Goal: Information Seeking & Learning: Learn about a topic

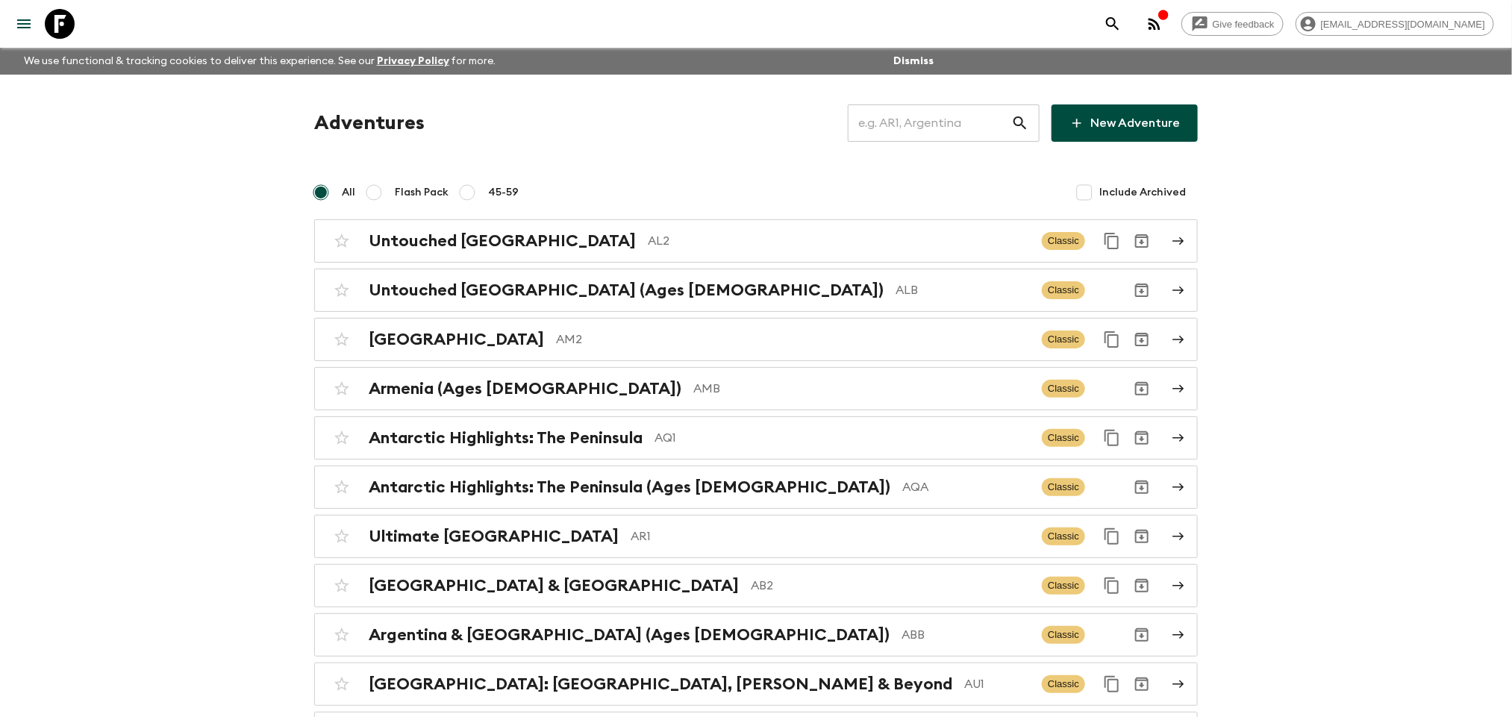
click at [940, 130] on input "text" at bounding box center [929, 123] width 163 height 42
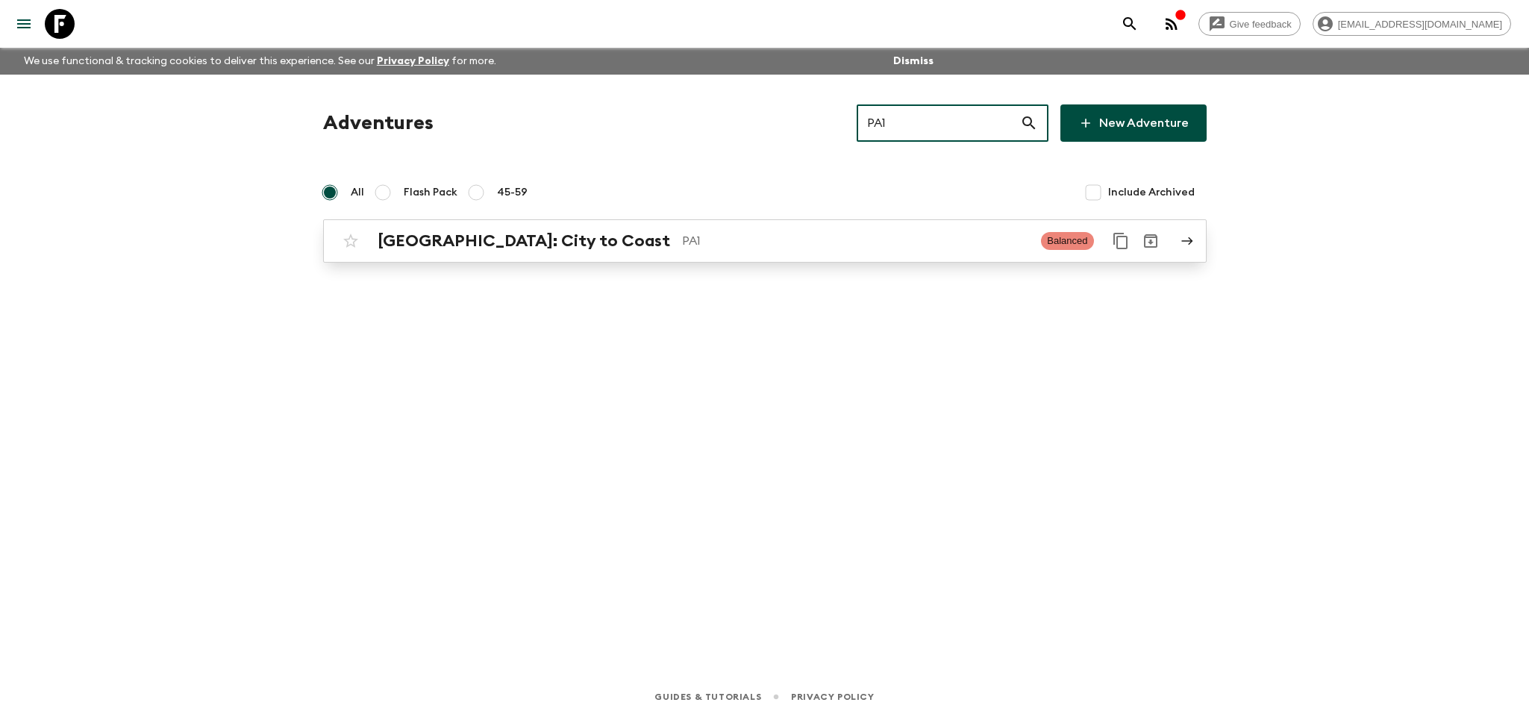
type input "PA1"
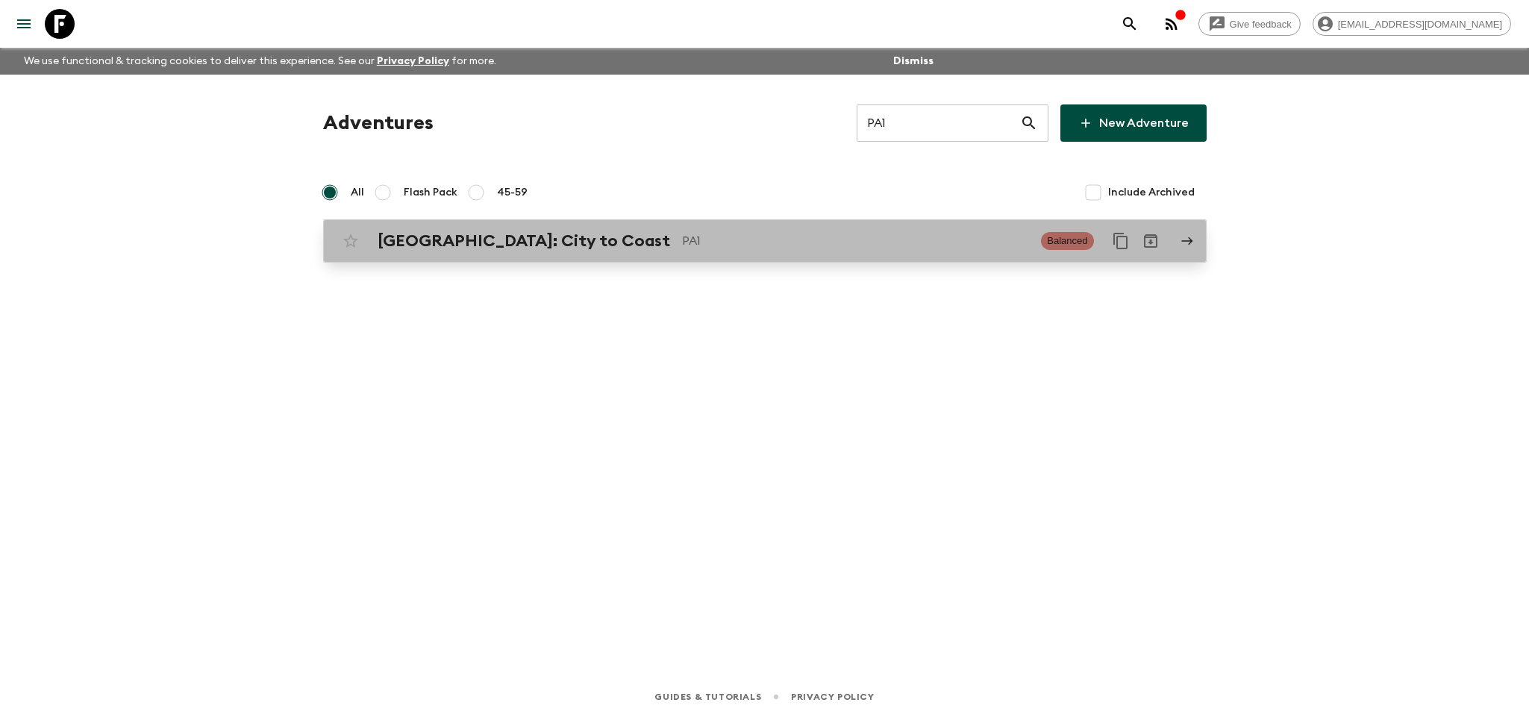
click at [918, 248] on p "PA1" at bounding box center [856, 241] width 348 height 18
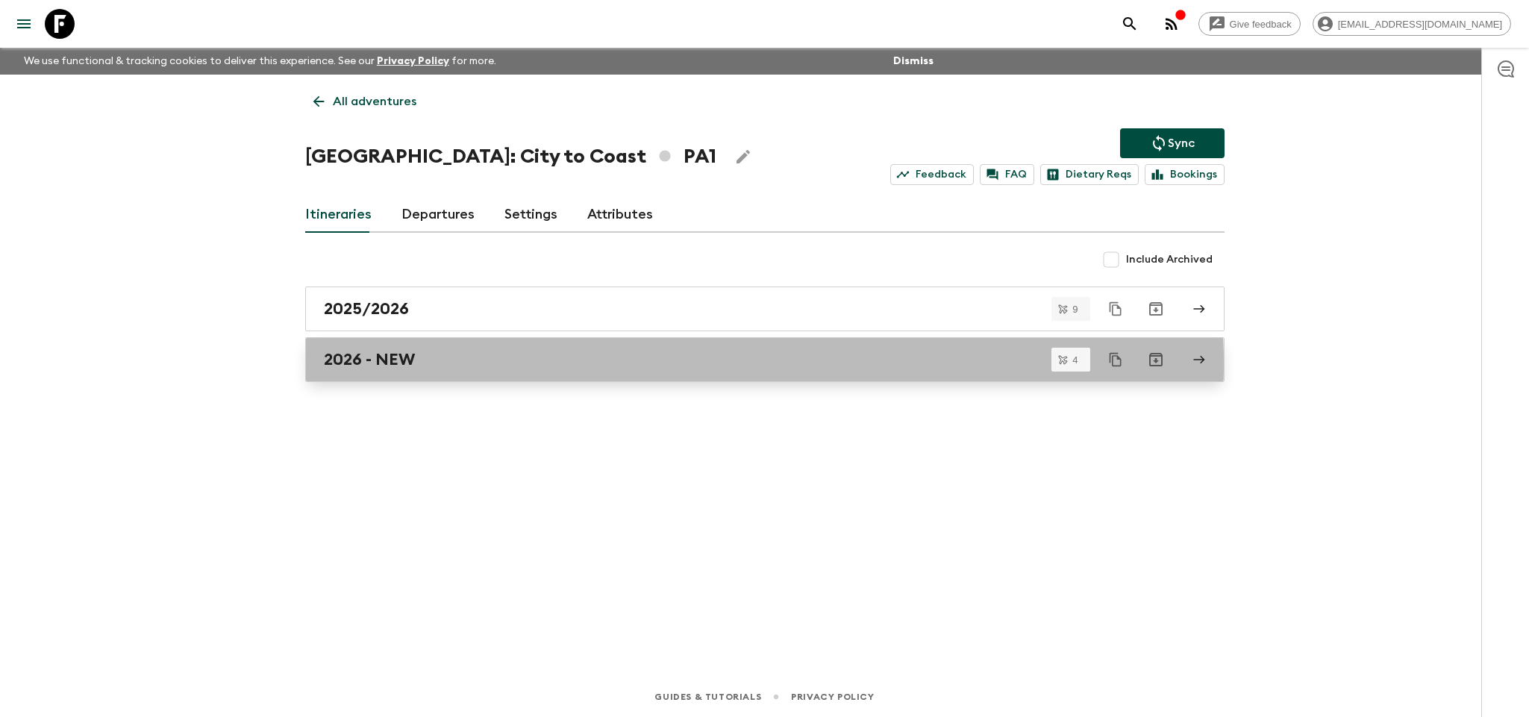
click at [639, 365] on div "2026 - NEW" at bounding box center [751, 359] width 854 height 19
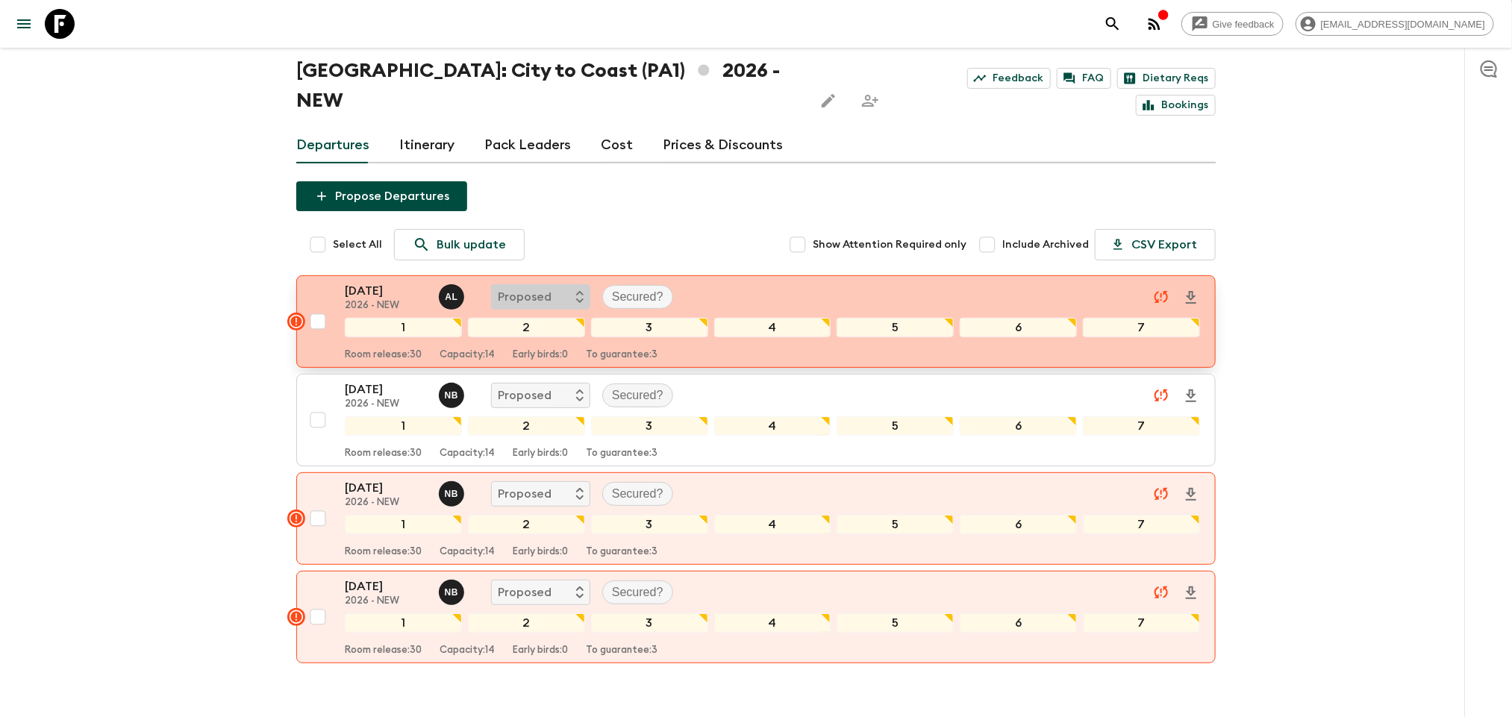
scroll to position [112, 0]
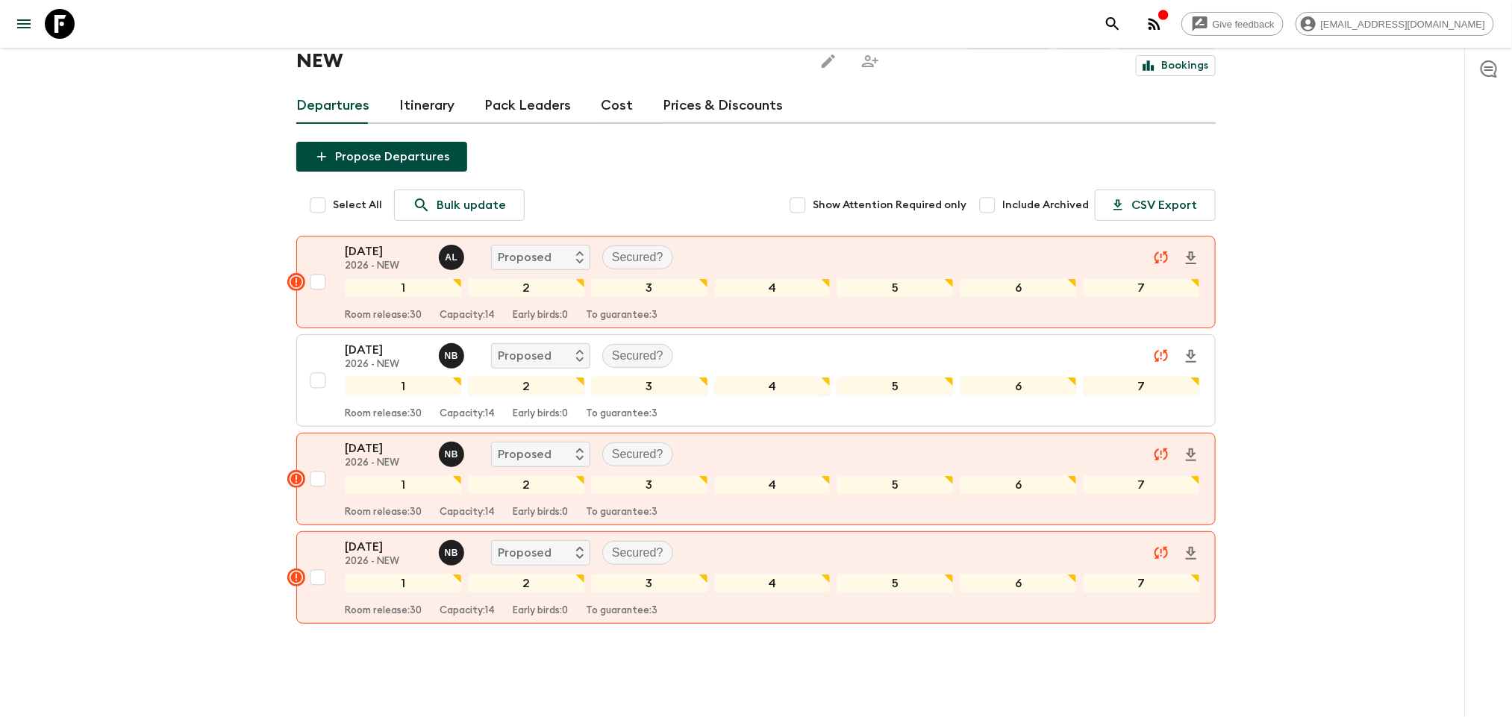
click at [757, 88] on link "Prices & Discounts" at bounding box center [723, 106] width 120 height 36
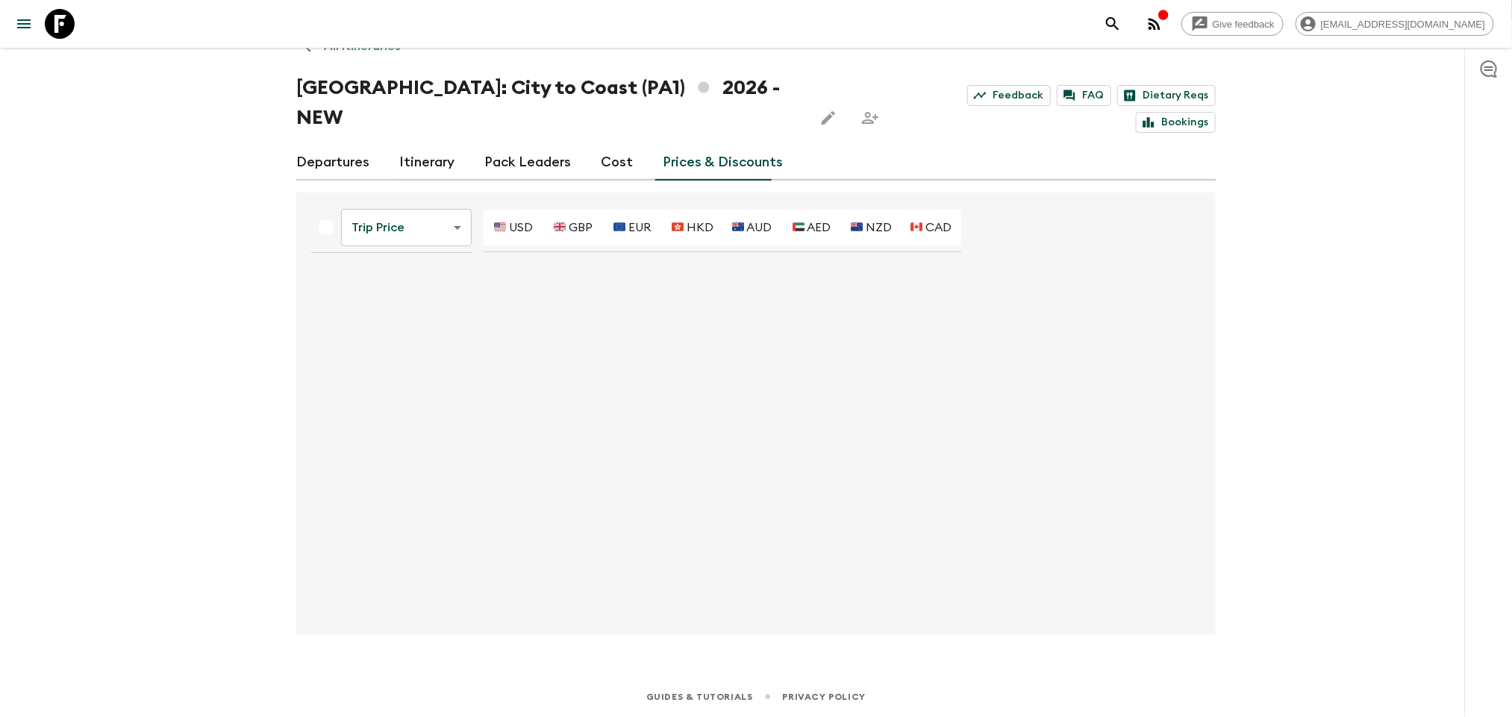
scroll to position [25, 0]
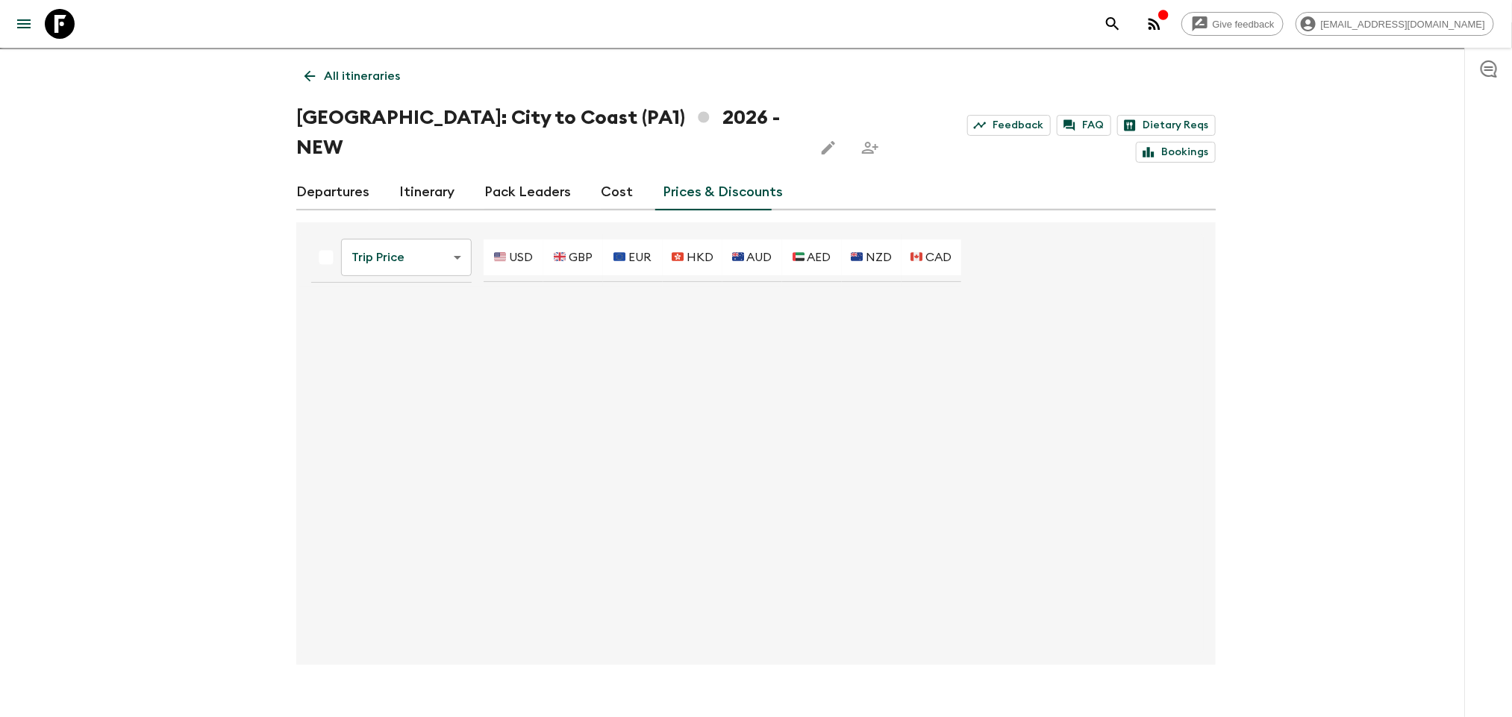
click at [612, 175] on link "Cost" at bounding box center [617, 193] width 32 height 36
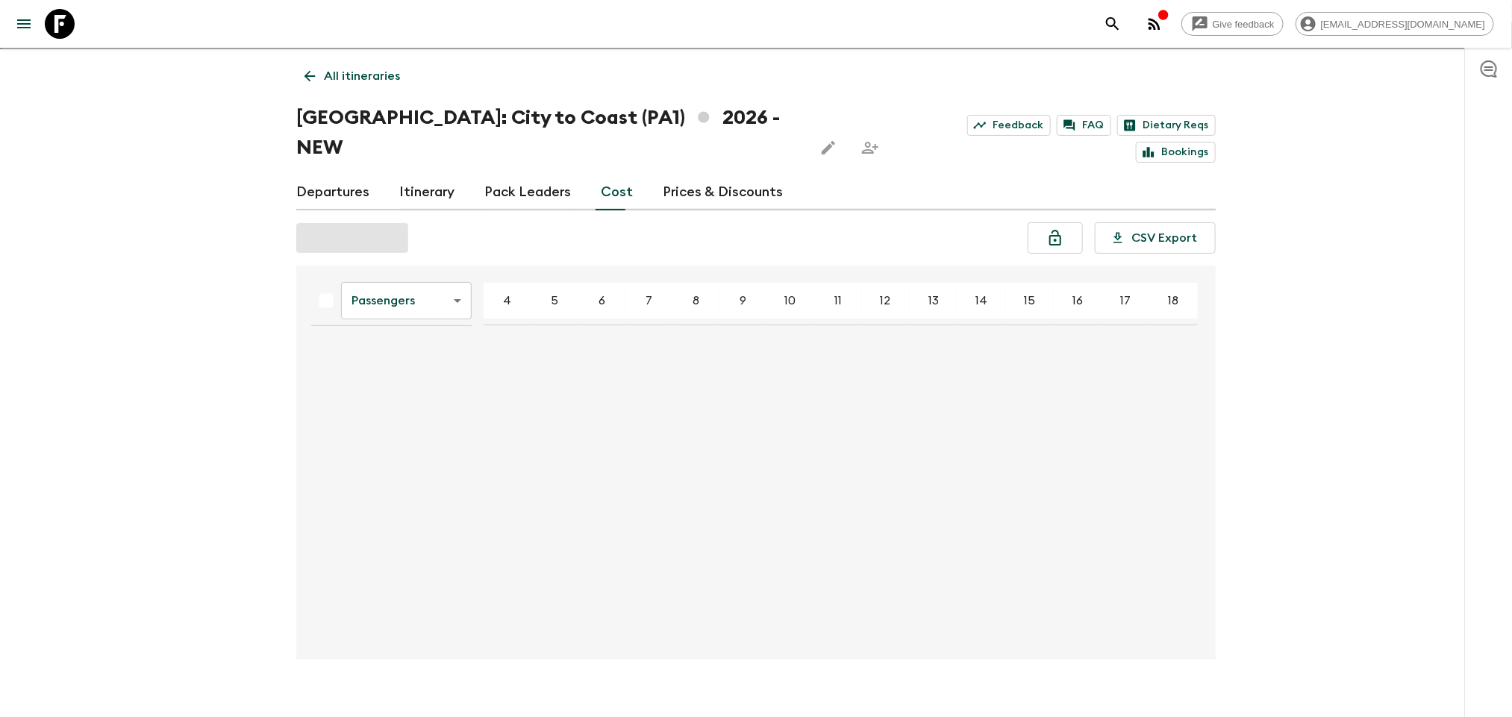
scroll to position [21, 0]
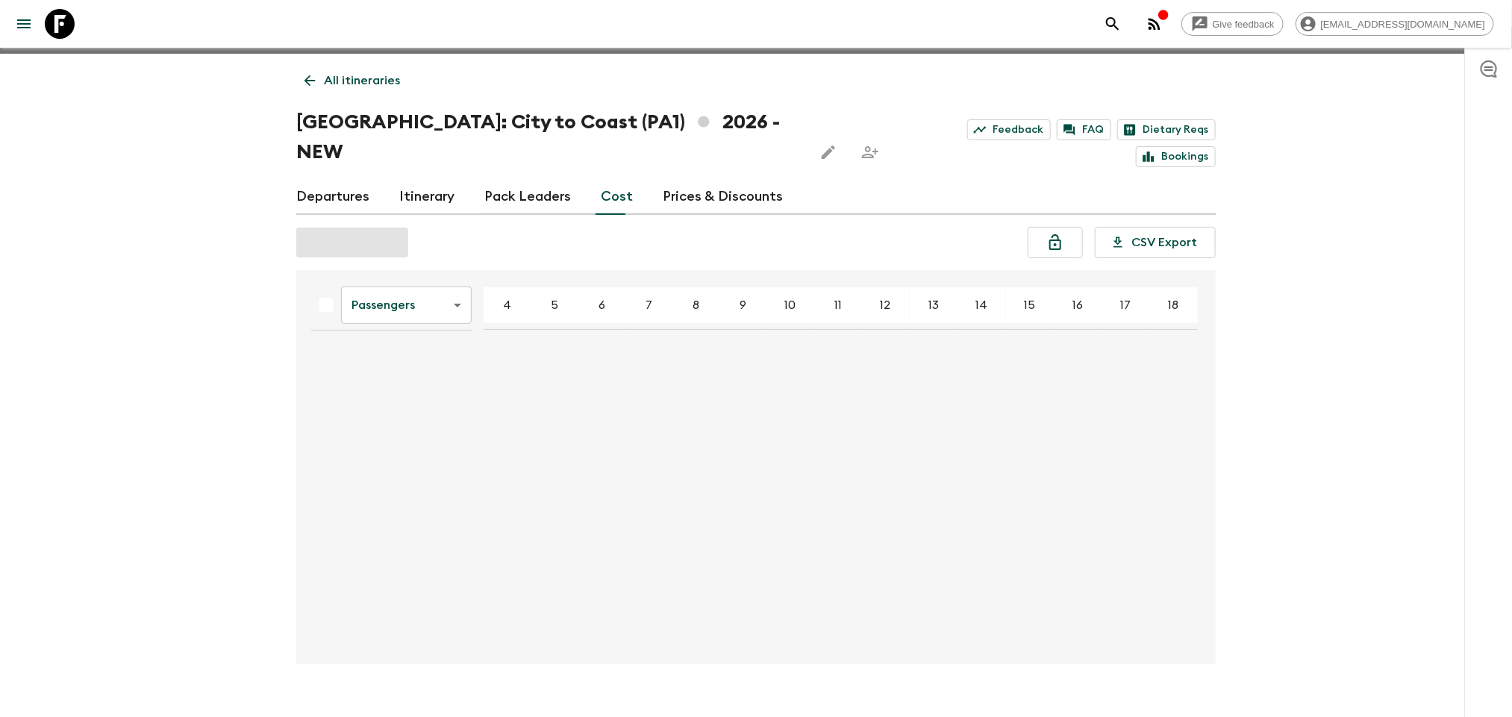
click at [681, 179] on link "Prices & Discounts" at bounding box center [723, 197] width 120 height 36
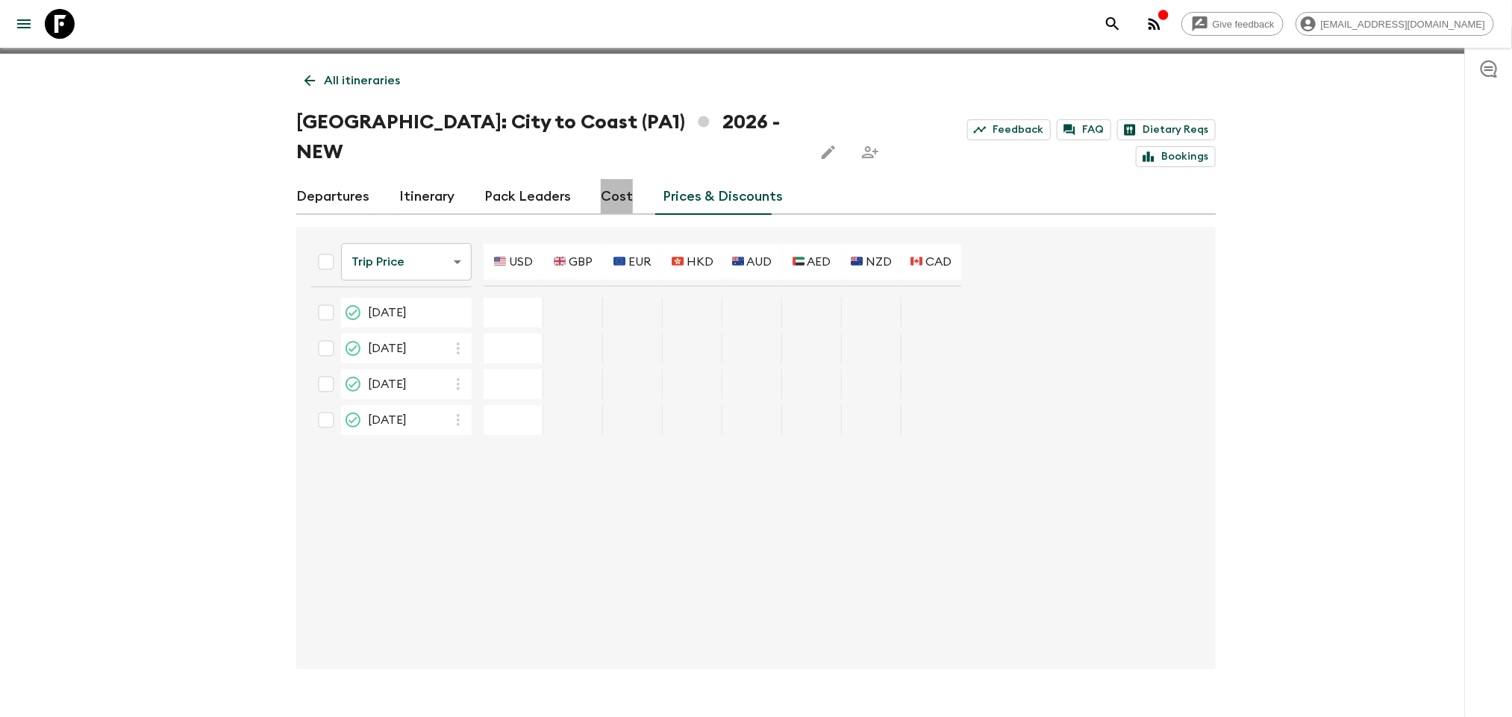
click at [602, 179] on link "Cost" at bounding box center [617, 197] width 32 height 36
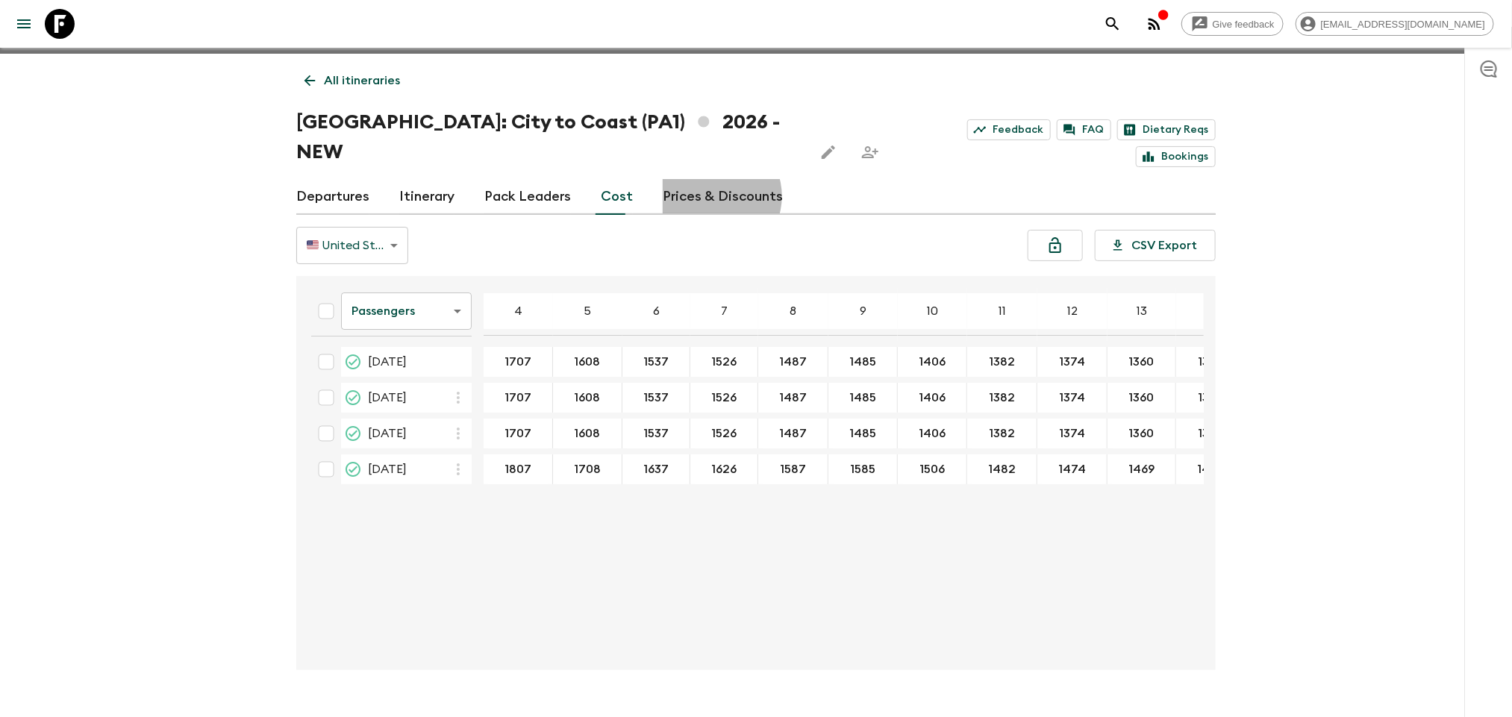
click at [706, 179] on link "Prices & Discounts" at bounding box center [723, 197] width 120 height 36
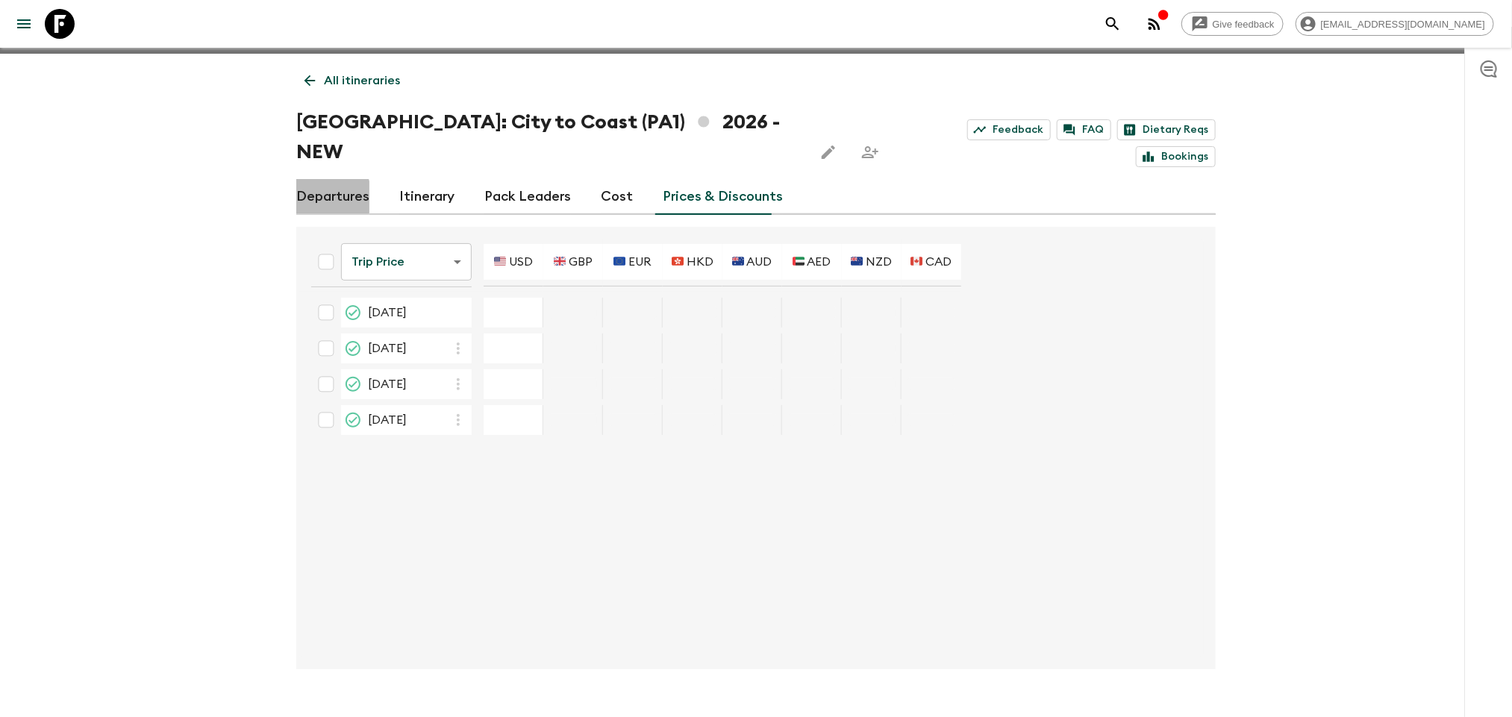
click at [313, 179] on link "Departures" at bounding box center [332, 197] width 73 height 36
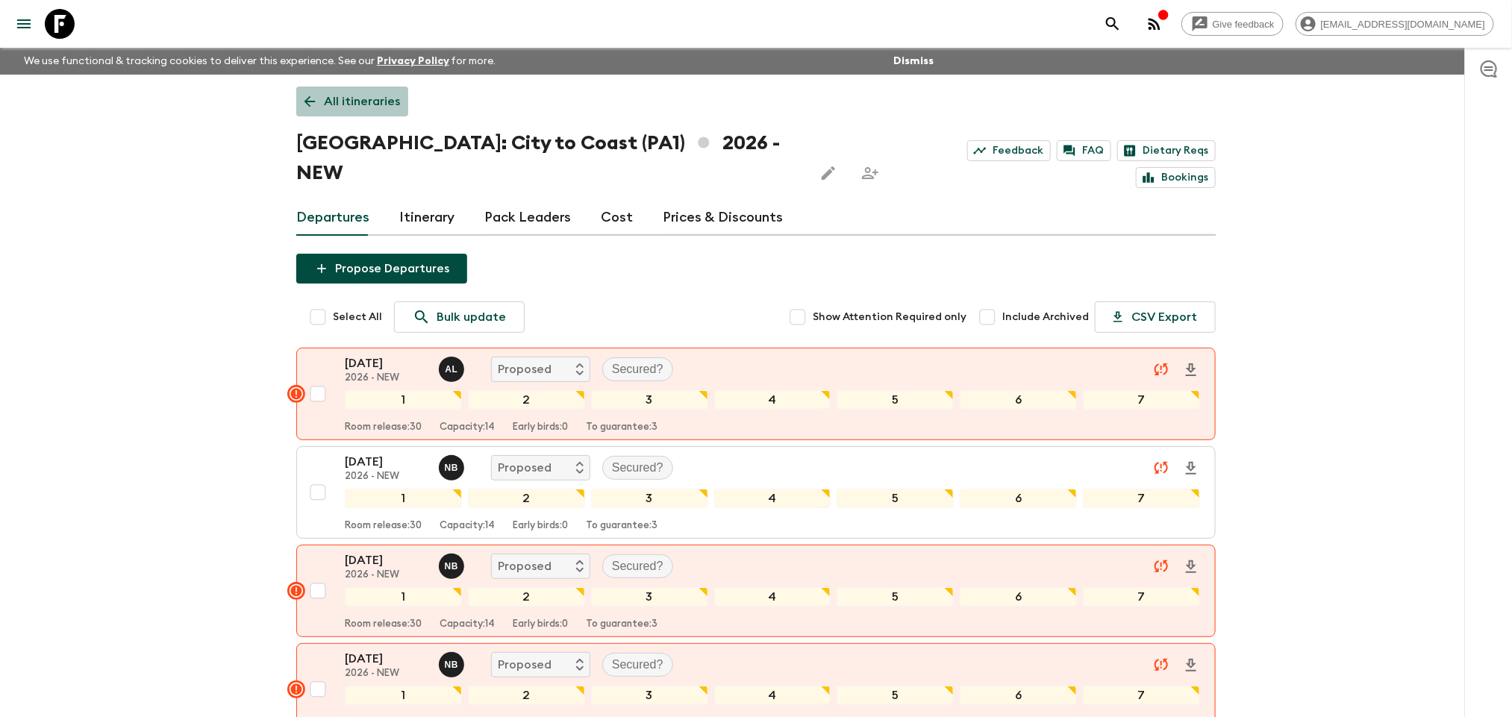
click at [325, 104] on p "All itineraries" at bounding box center [362, 102] width 76 height 18
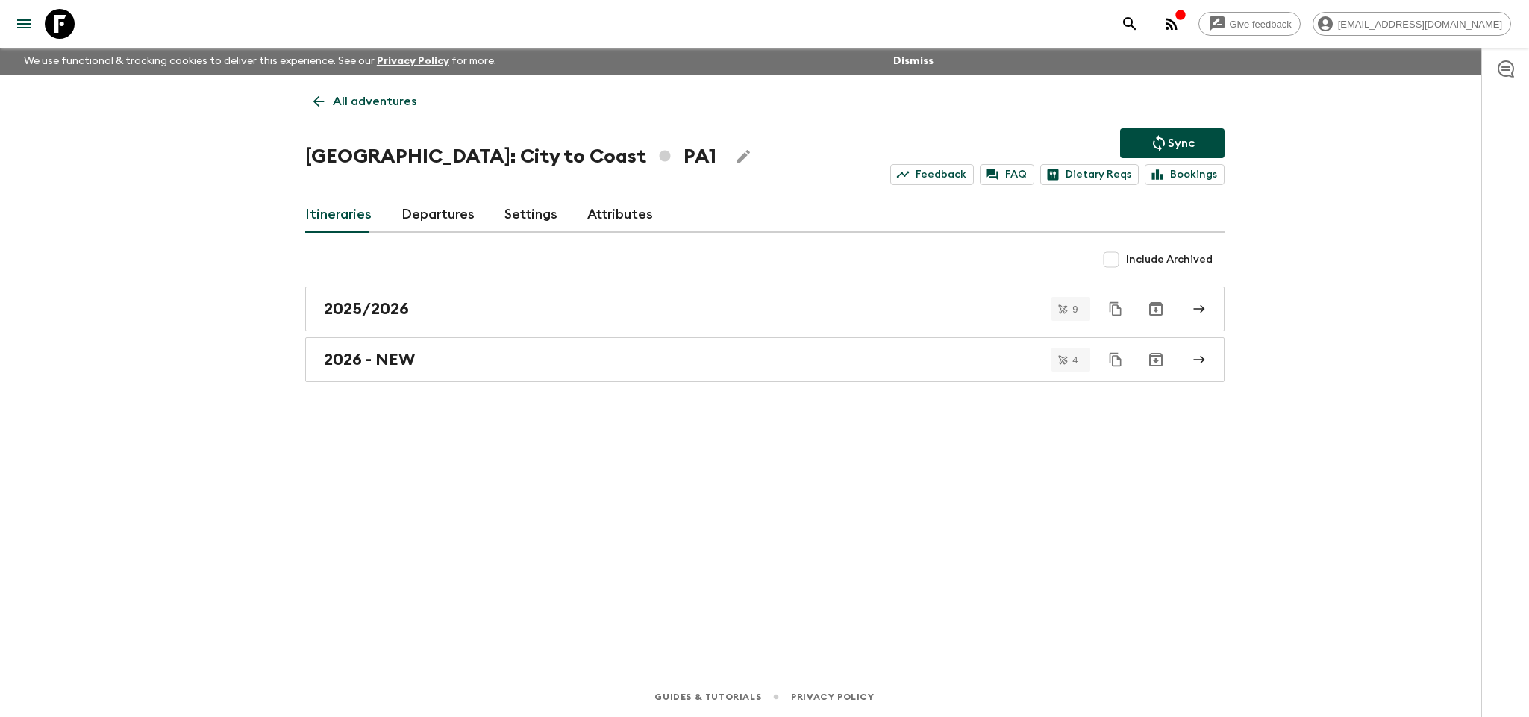
click at [338, 97] on p "All adventures" at bounding box center [375, 102] width 84 height 18
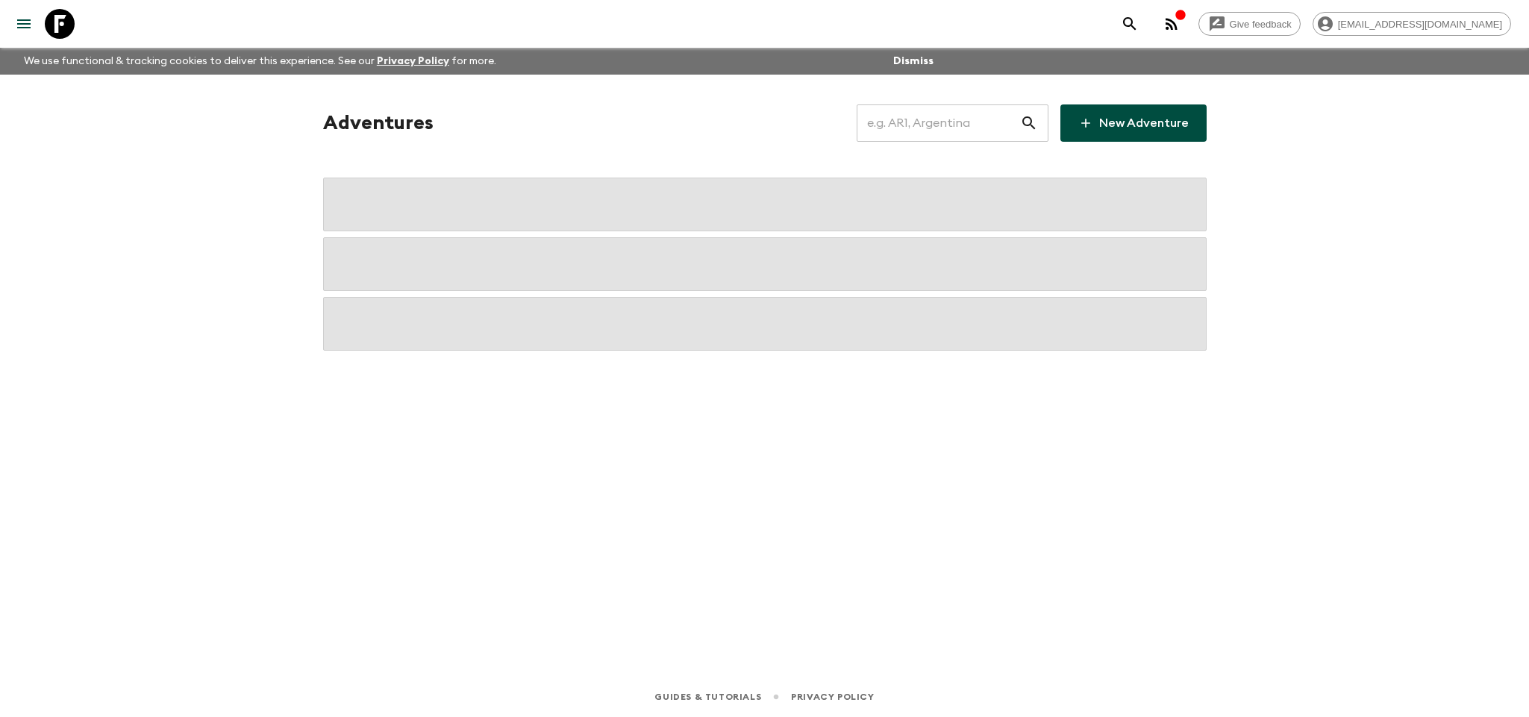
click at [901, 112] on input "text" at bounding box center [938, 123] width 163 height 42
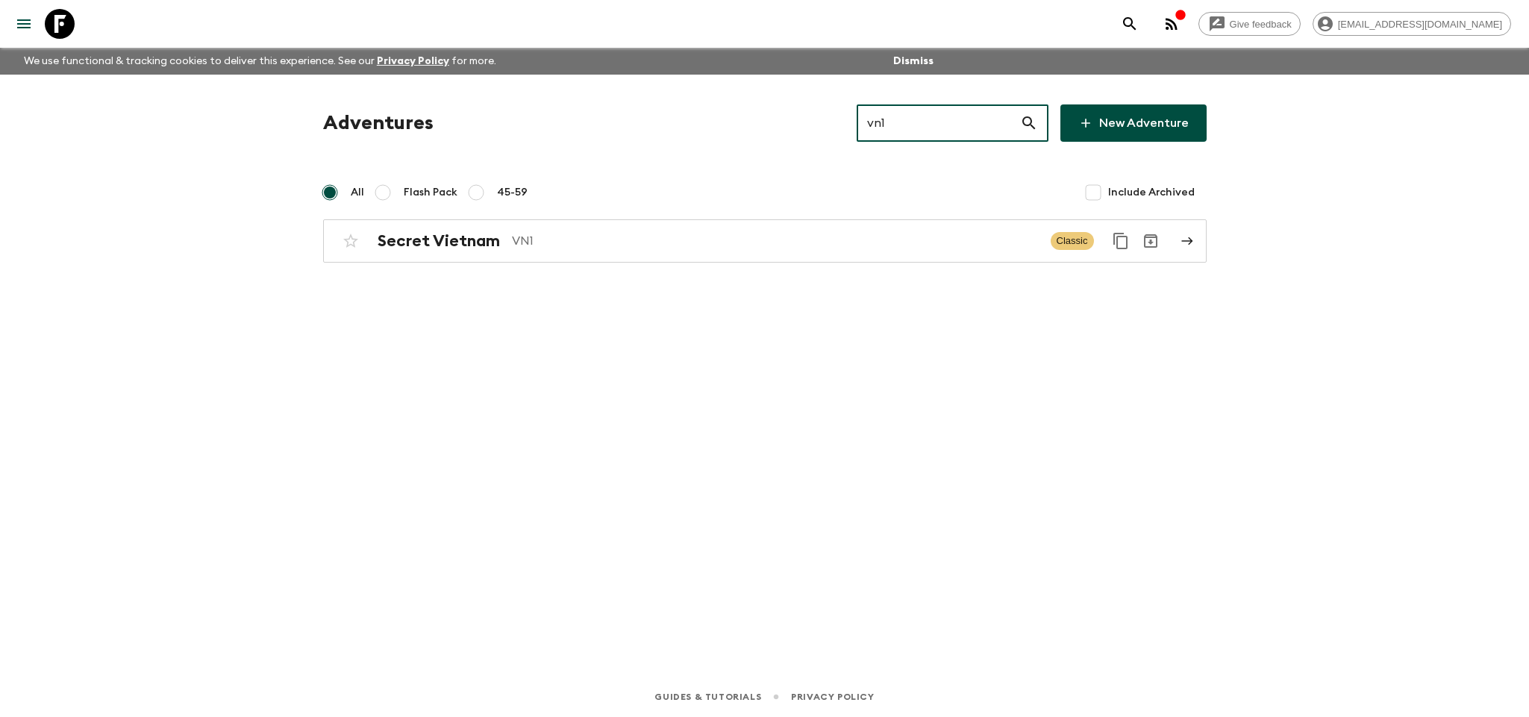
type input "vn1"
click at [556, 227] on div "Secret Vietnam VN1 Classic" at bounding box center [736, 241] width 800 height 30
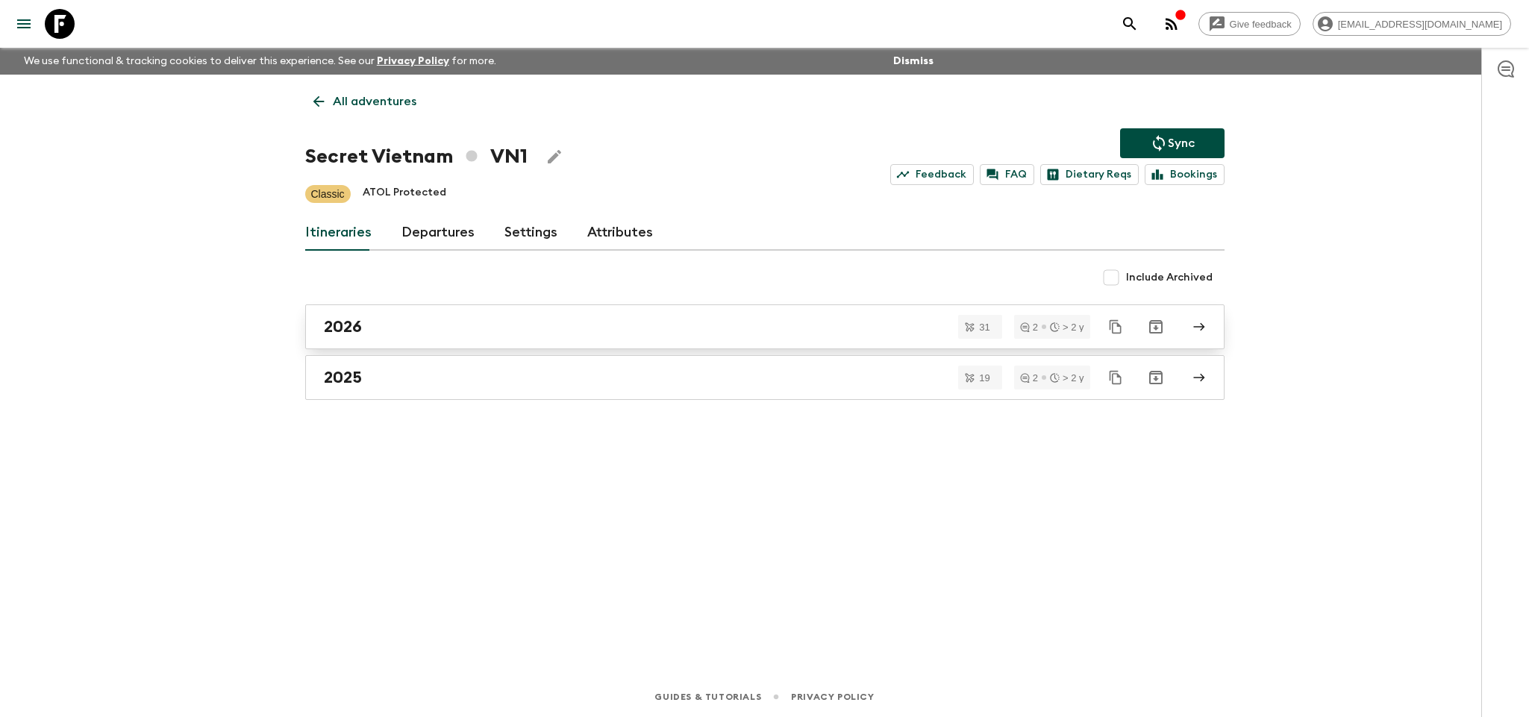
click at [481, 334] on div "2026" at bounding box center [751, 326] width 854 height 19
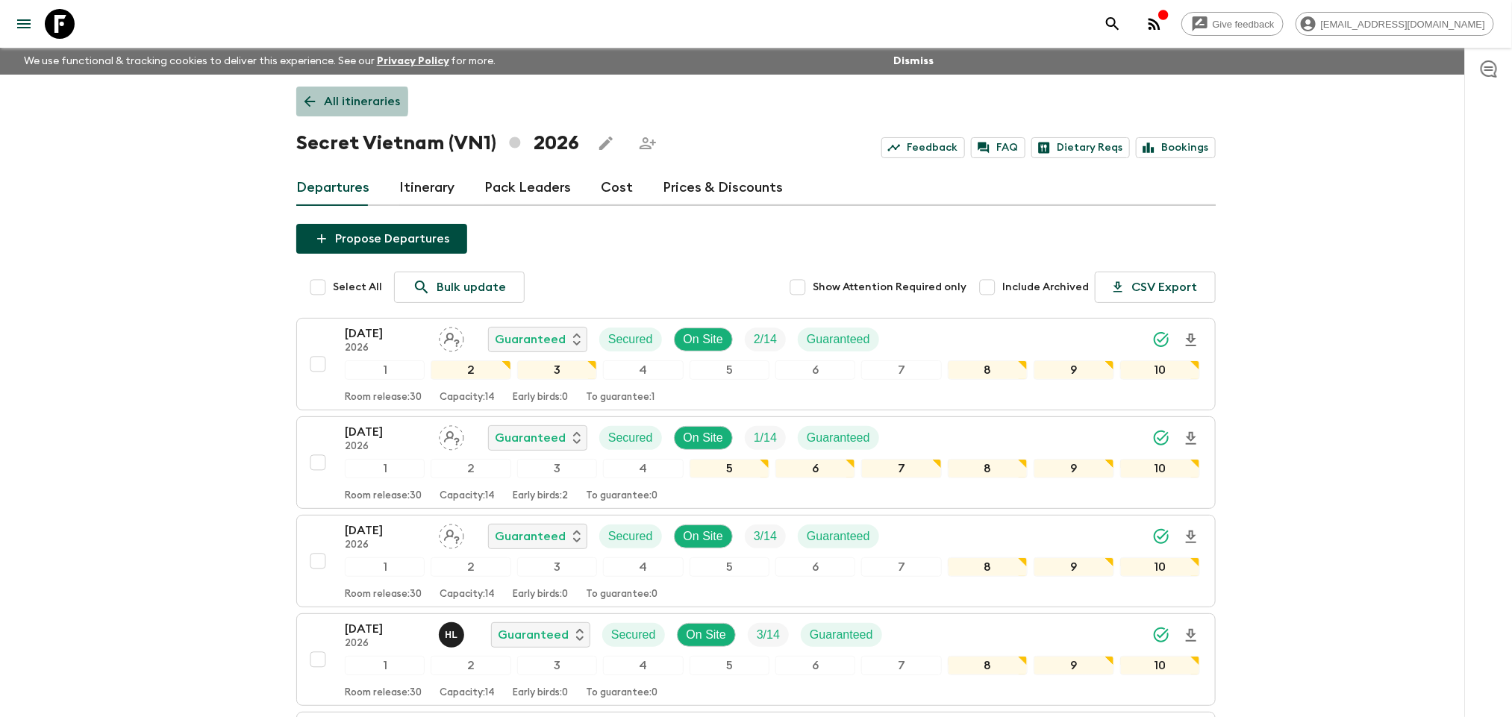
click at [328, 101] on p "All itineraries" at bounding box center [362, 102] width 76 height 18
